Goal: Information Seeking & Learning: Learn about a topic

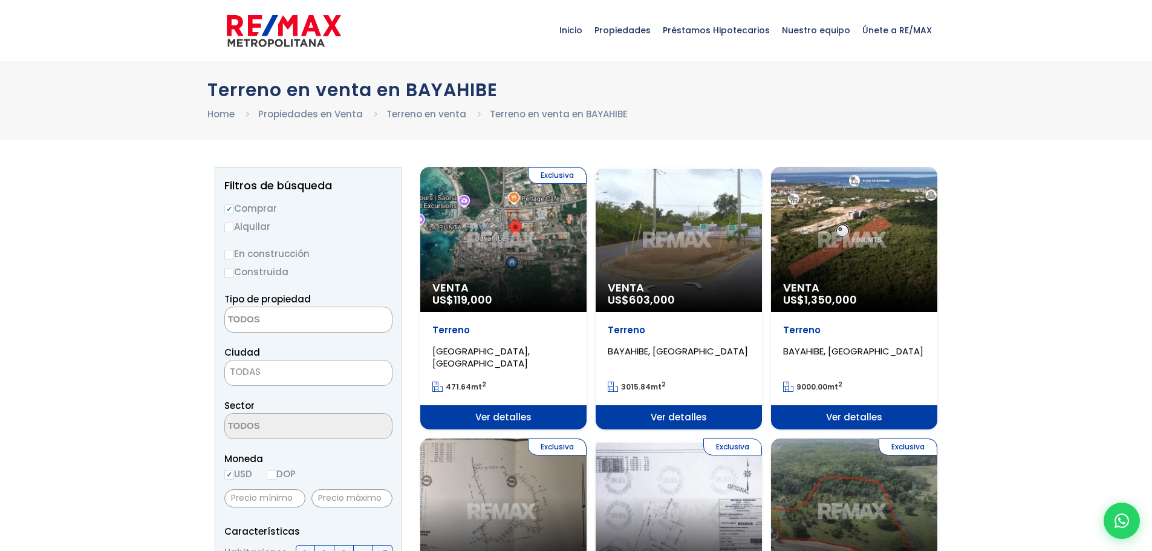
select select
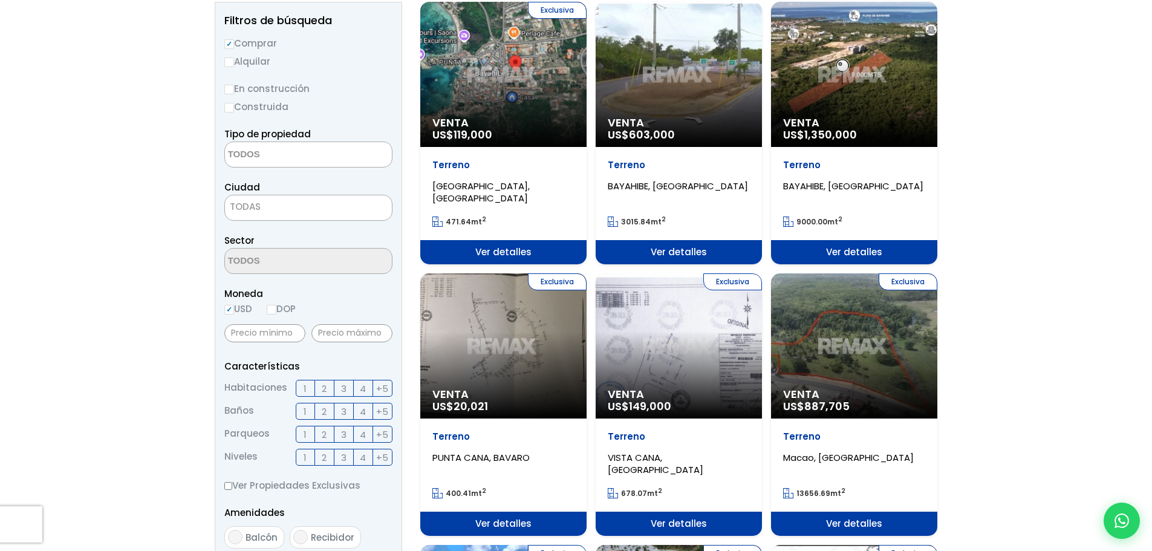
scroll to position [60, 0]
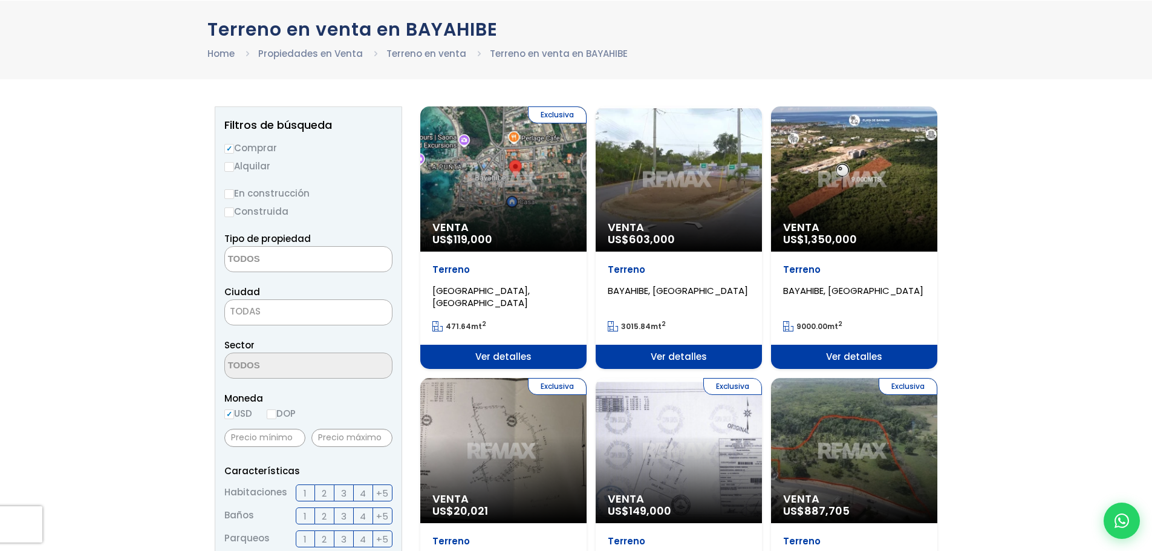
click at [676, 189] on div "Venta US$ 603,000" at bounding box center [679, 178] width 166 height 145
click at [818, 184] on div "Venta US$ 1,350,000" at bounding box center [854, 178] width 166 height 145
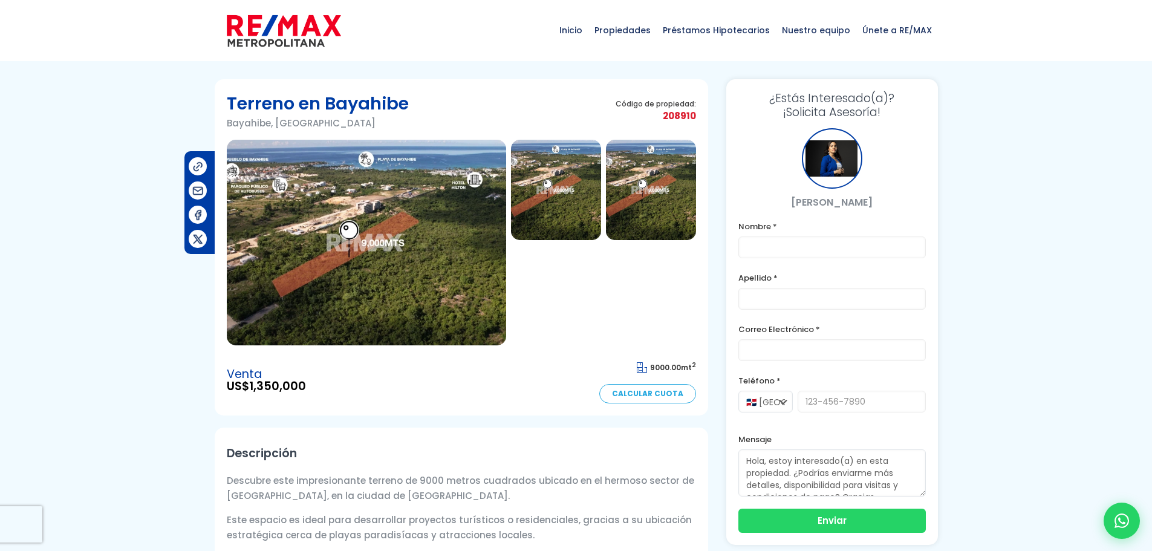
click at [388, 280] on img at bounding box center [366, 243] width 279 height 206
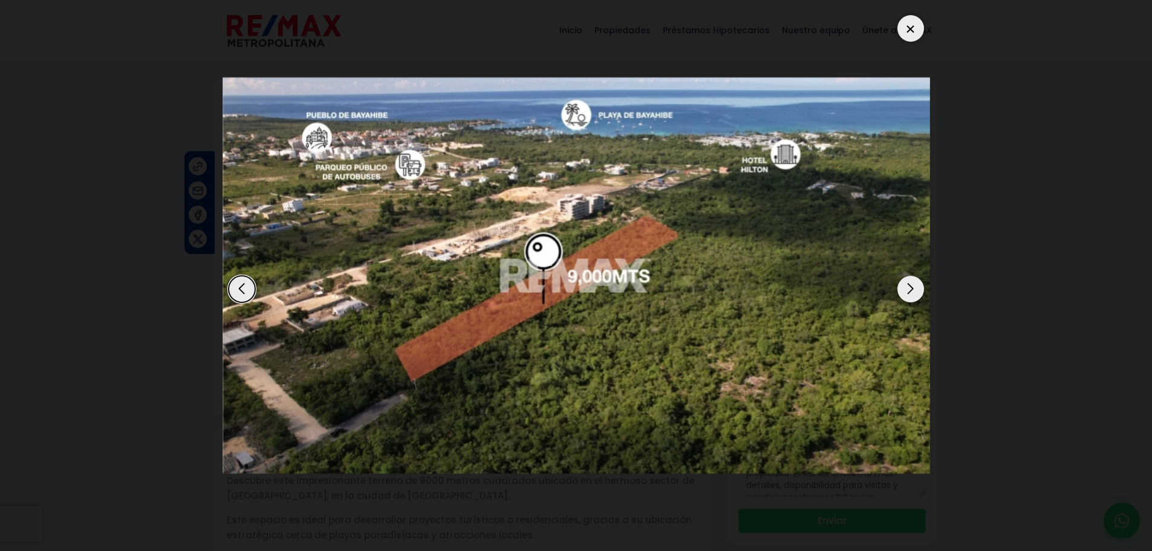
click at [912, 288] on div "Next slide" at bounding box center [910, 289] width 27 height 27
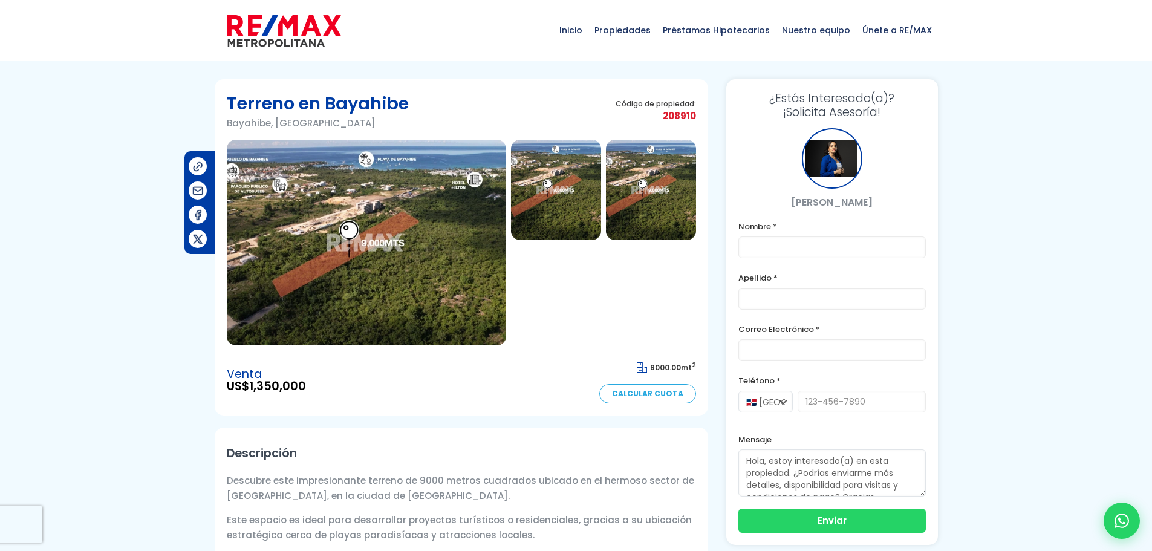
scroll to position [60, 0]
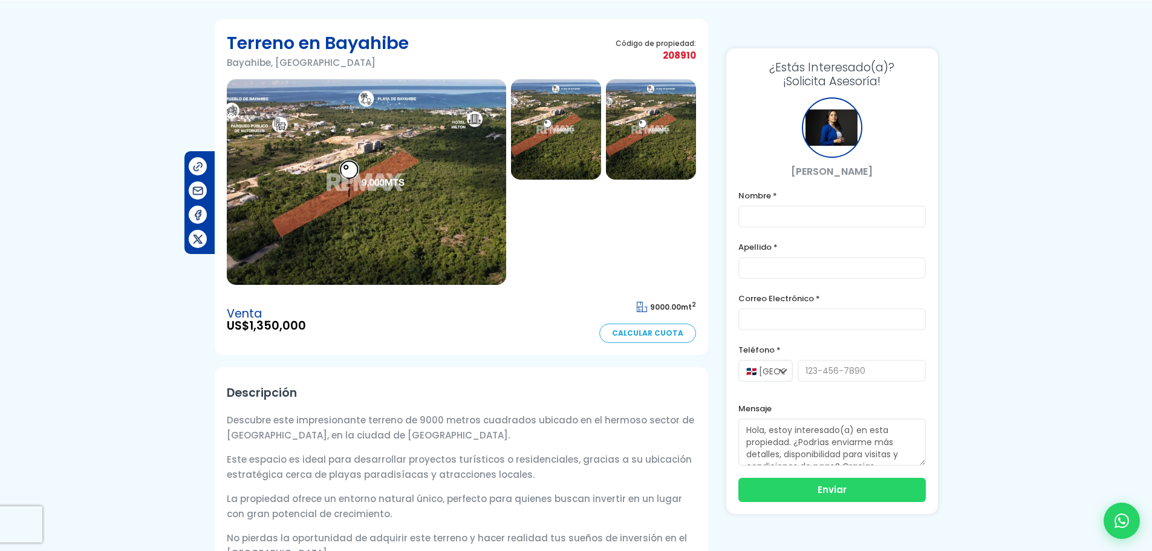
click at [386, 140] on img at bounding box center [366, 182] width 279 height 206
click at [478, 215] on img at bounding box center [366, 182] width 279 height 206
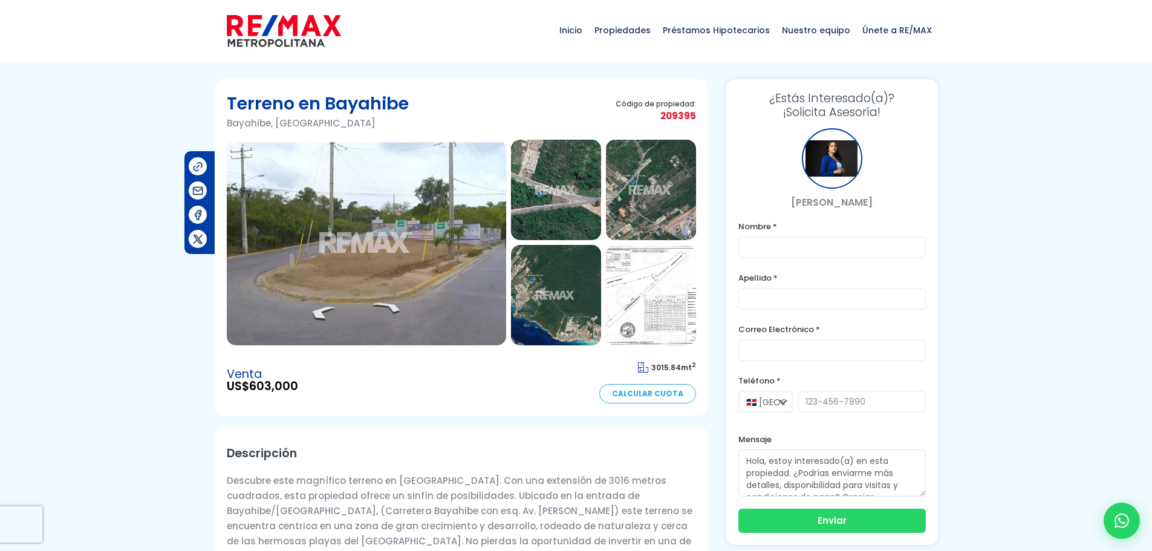
click at [413, 235] on img at bounding box center [366, 243] width 279 height 206
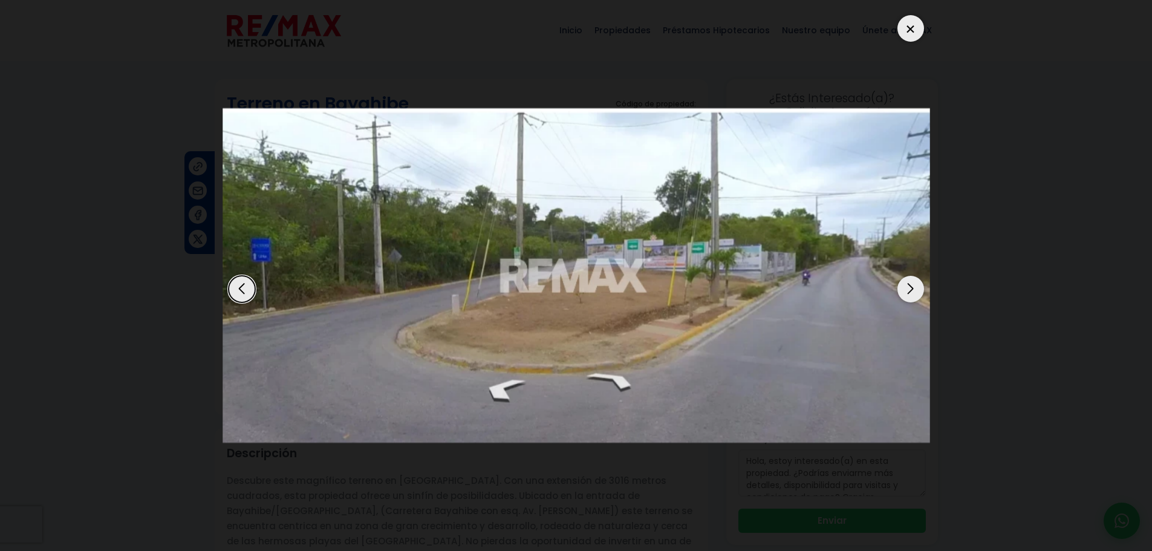
click at [916, 288] on div "Next slide" at bounding box center [910, 289] width 27 height 27
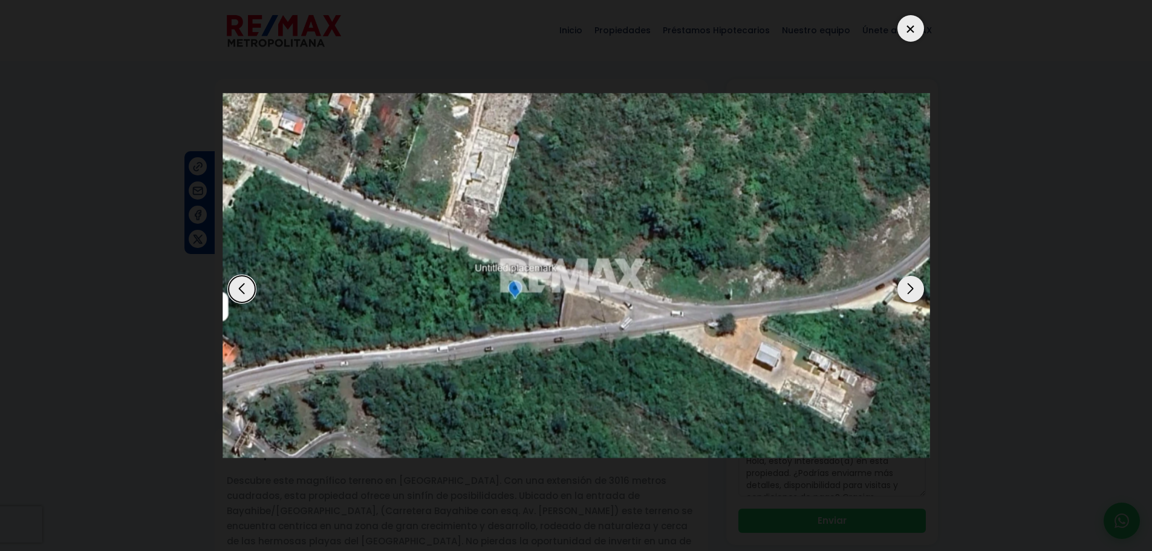
click at [916, 288] on div "Next slide" at bounding box center [910, 289] width 27 height 27
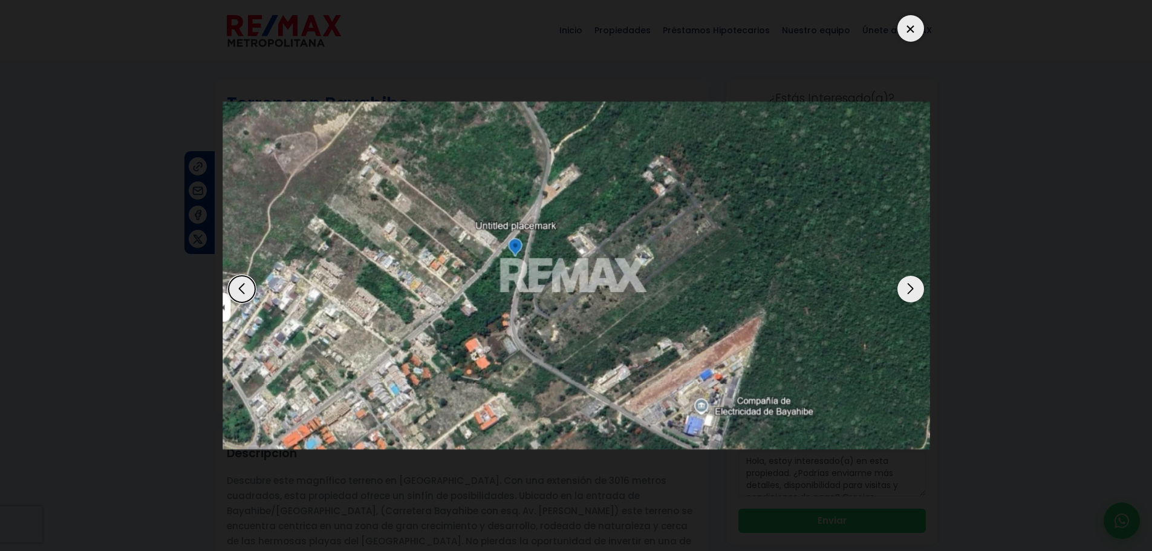
click at [916, 288] on div "Next slide" at bounding box center [910, 289] width 27 height 27
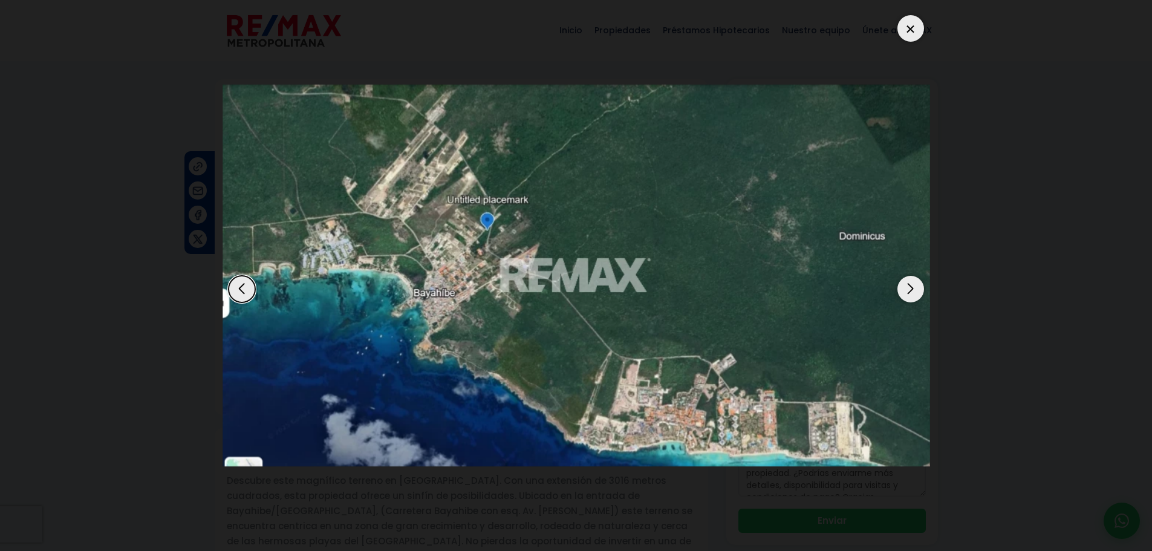
click at [907, 21] on div at bounding box center [910, 28] width 27 height 27
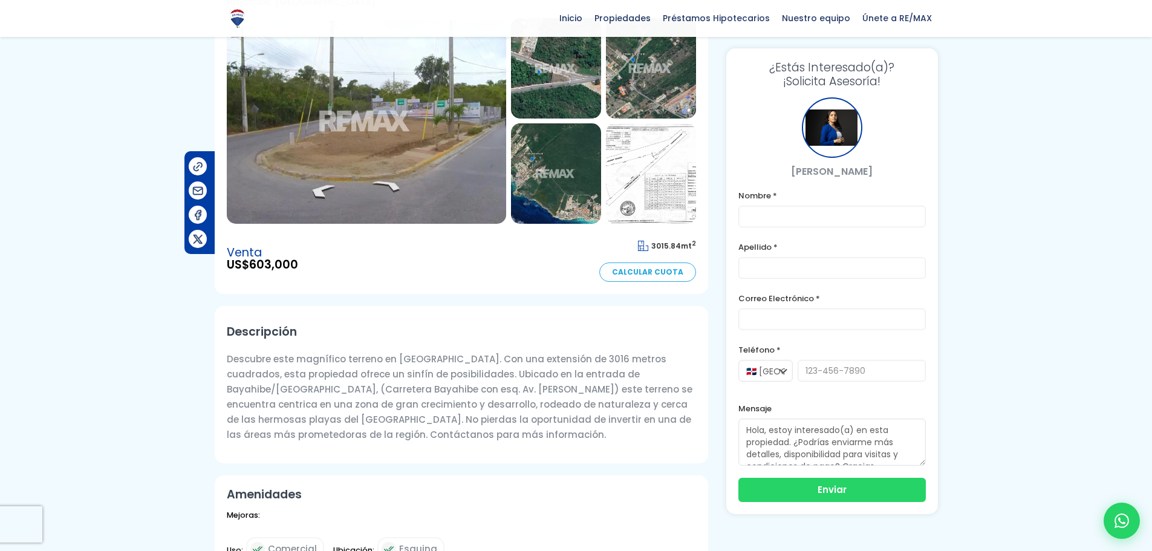
scroll to position [60, 0]
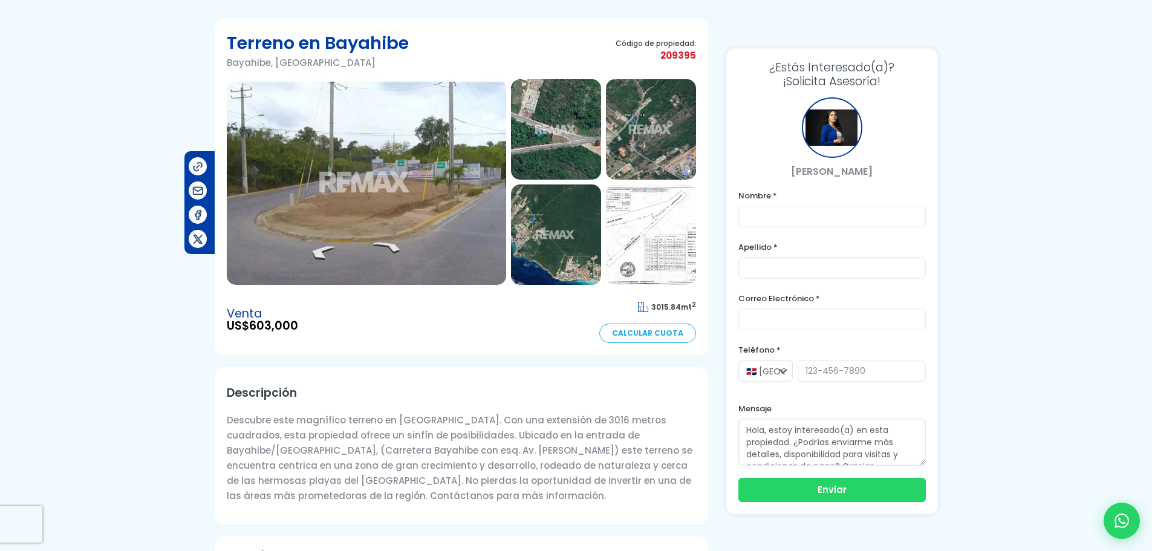
click at [652, 247] on img at bounding box center [651, 234] width 90 height 100
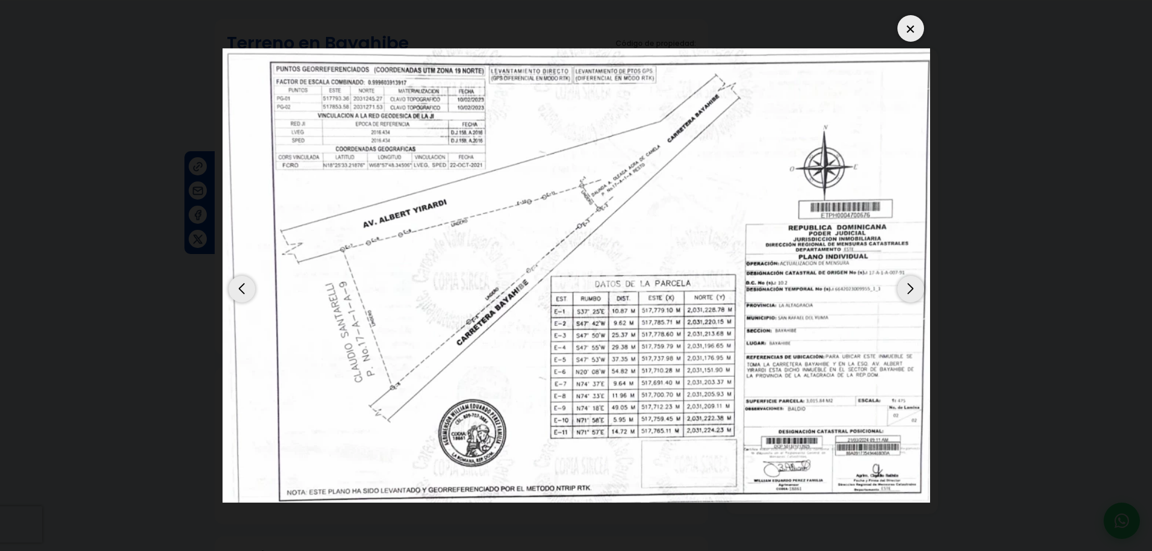
click at [912, 29] on div at bounding box center [910, 28] width 27 height 27
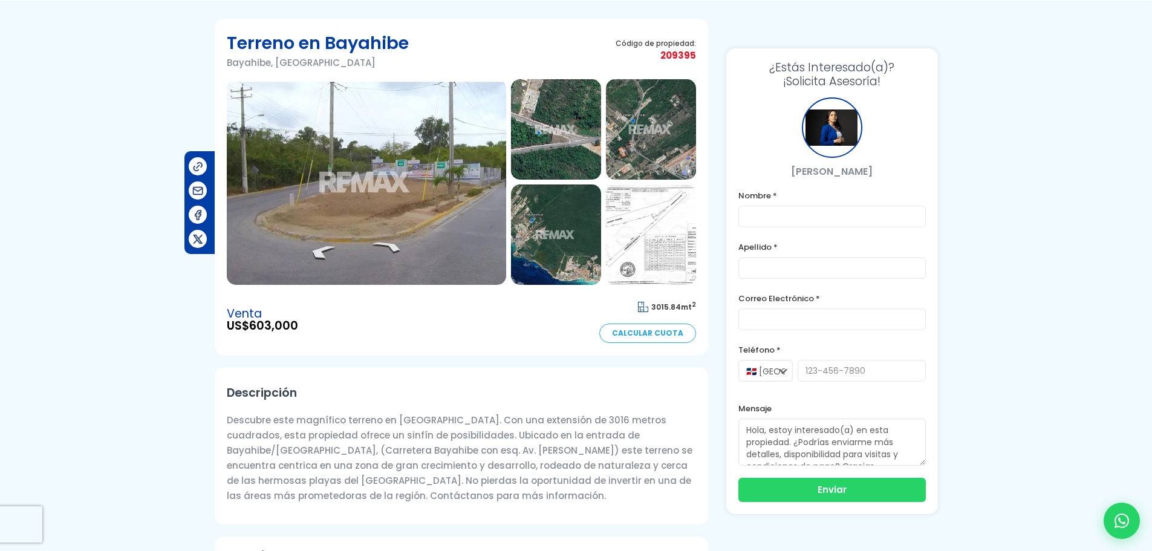
click at [569, 128] on img at bounding box center [556, 129] width 90 height 100
click at [395, 236] on img at bounding box center [366, 182] width 279 height 206
click at [573, 136] on img at bounding box center [556, 129] width 90 height 100
